Goal: Find contact information: Find contact information

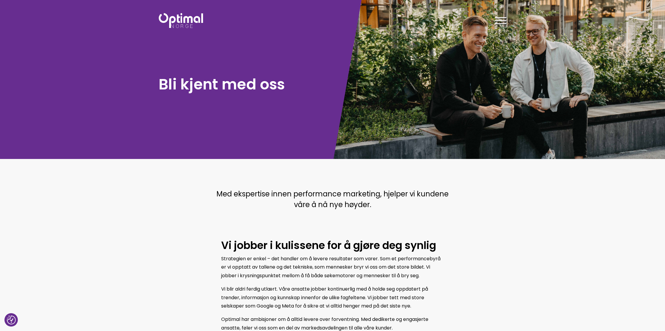
click at [502, 23] on span at bounding box center [501, 23] width 12 height 1
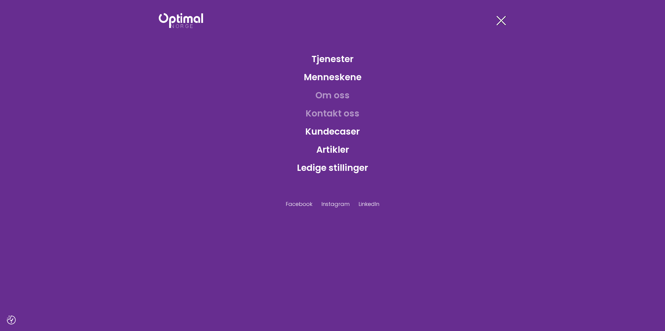
click at [338, 116] on link "Kontakt oss" at bounding box center [332, 113] width 63 height 19
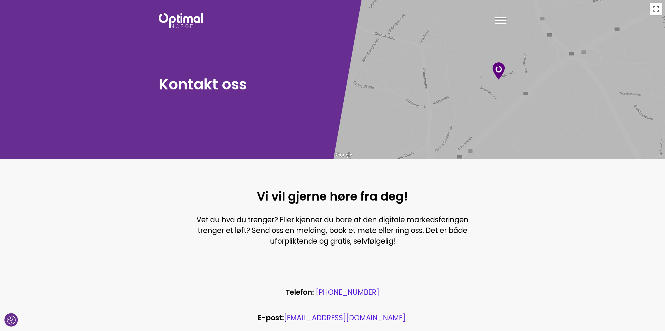
click at [505, 17] on span at bounding box center [501, 17] width 12 height 1
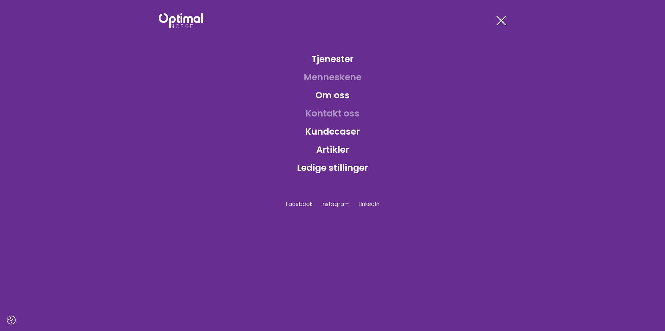
click at [344, 76] on link "Menneskene" at bounding box center [332, 77] width 67 height 19
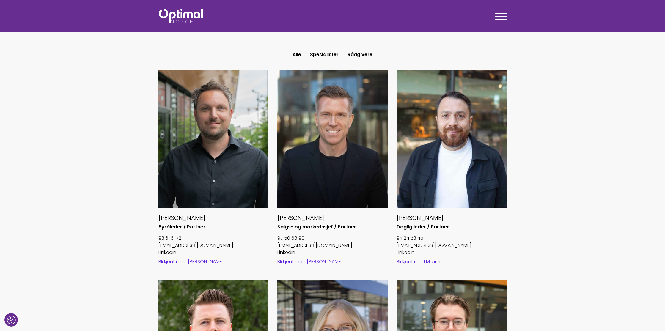
scroll to position [205, 0]
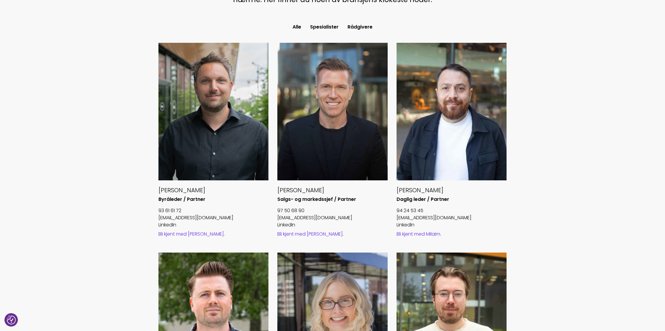
click at [184, 236] on link "Bli kjent med Håvard" at bounding box center [191, 234] width 65 height 7
